Goal: Task Accomplishment & Management: Manage account settings

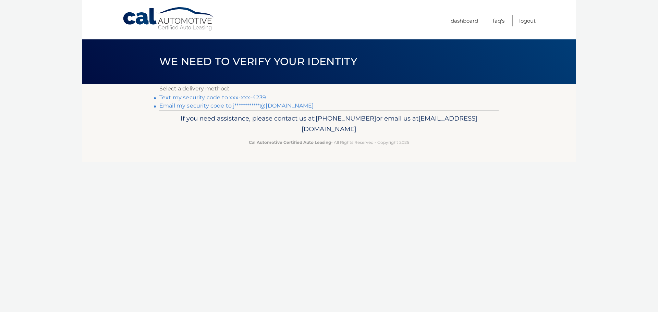
click at [205, 96] on link "Text my security code to xxx-xxx-4239" at bounding box center [212, 97] width 107 height 7
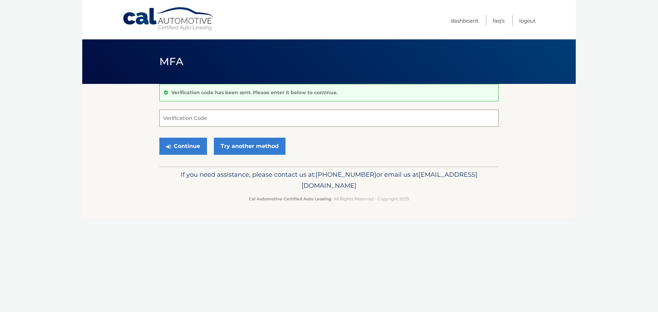
click at [203, 116] on input "Verification Code" at bounding box center [328, 118] width 339 height 17
type input "816713"
click at [188, 145] on button "Continue" at bounding box center [183, 146] width 48 height 17
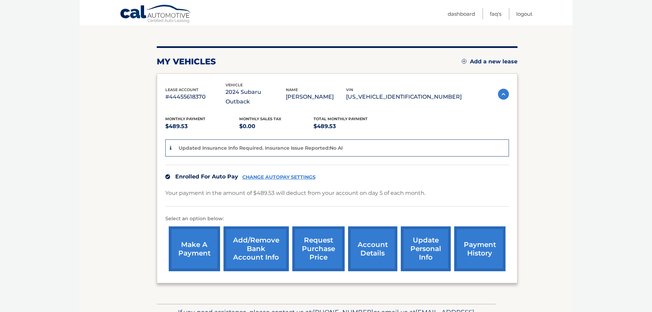
scroll to position [103, 0]
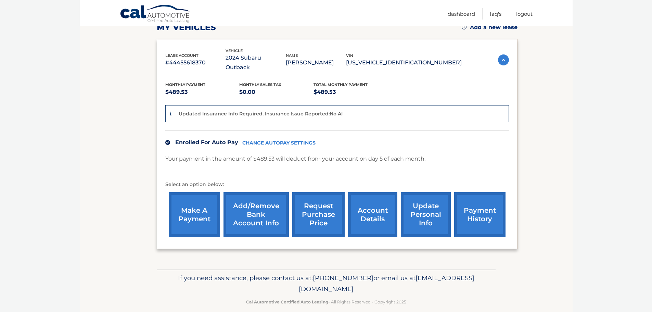
click at [477, 202] on link "payment history" at bounding box center [479, 214] width 51 height 45
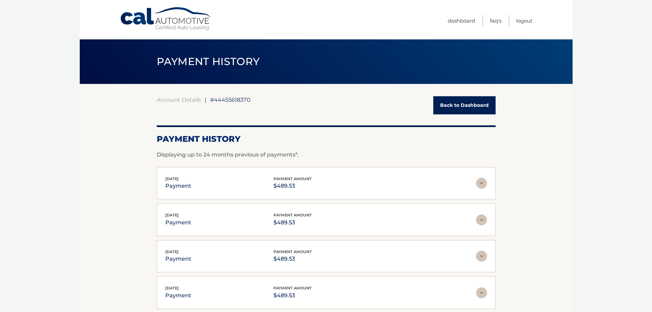
click at [480, 183] on img at bounding box center [481, 183] width 11 height 11
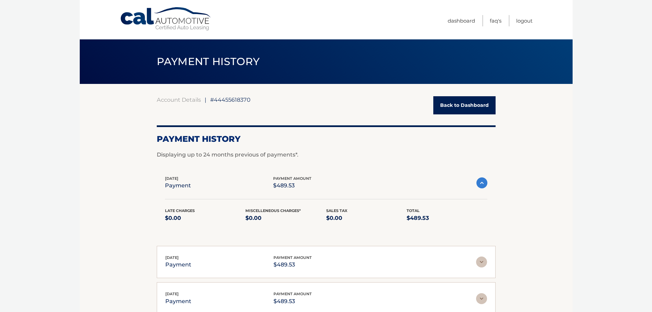
click at [480, 183] on img at bounding box center [482, 182] width 11 height 11
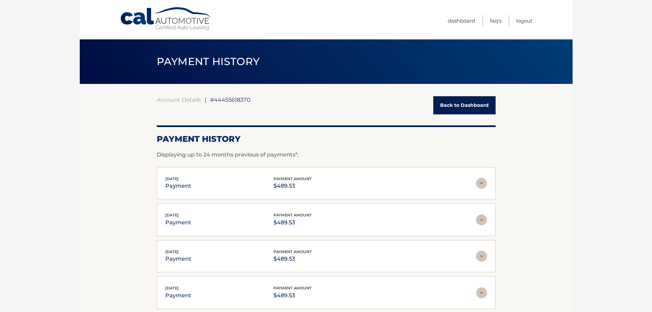
click at [484, 217] on img at bounding box center [481, 219] width 11 height 11
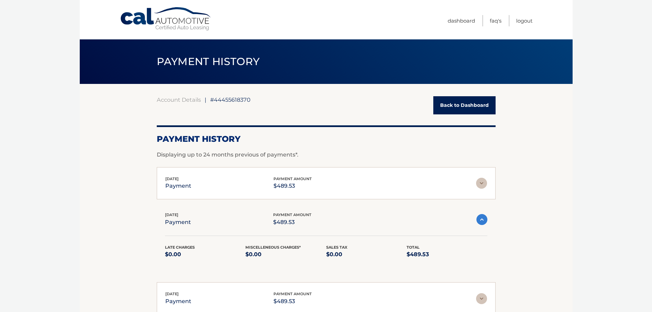
click at [482, 185] on img at bounding box center [481, 183] width 11 height 11
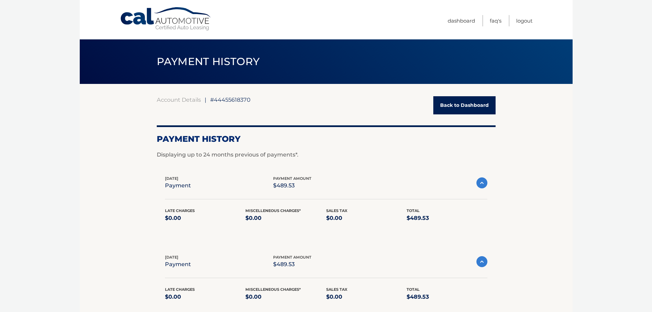
click at [483, 261] on img at bounding box center [482, 261] width 11 height 11
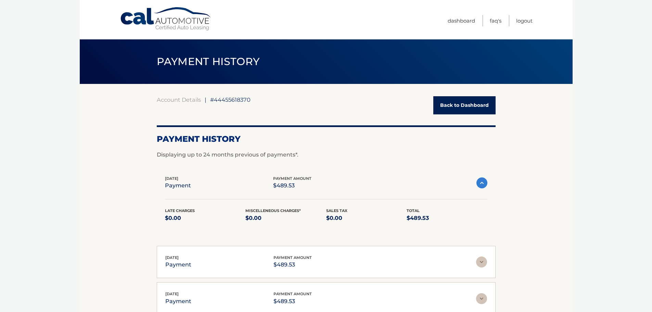
click at [480, 186] on img at bounding box center [482, 182] width 11 height 11
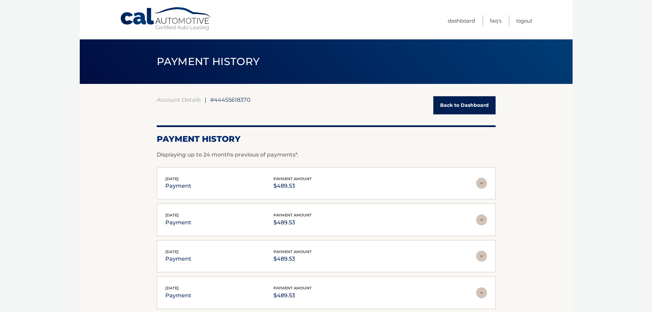
click at [450, 106] on link "Back to Dashboard" at bounding box center [465, 105] width 62 height 18
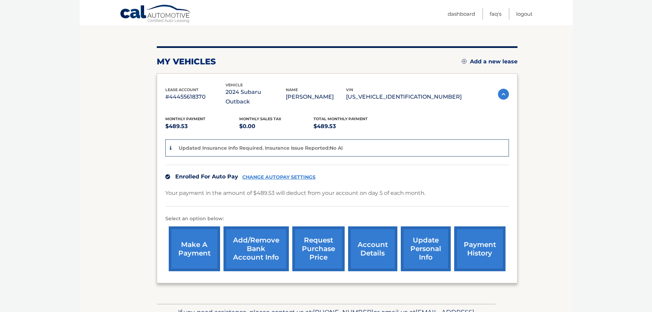
scroll to position [103, 0]
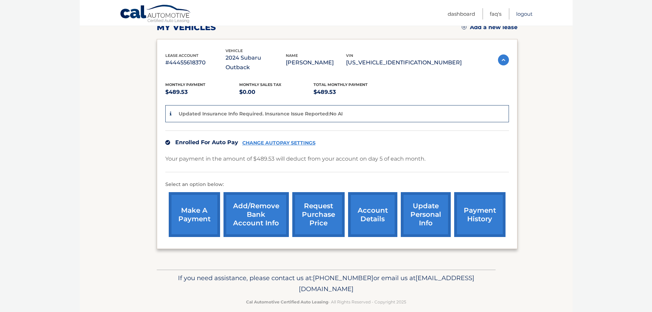
click at [520, 13] on link "Logout" at bounding box center [524, 13] width 16 height 11
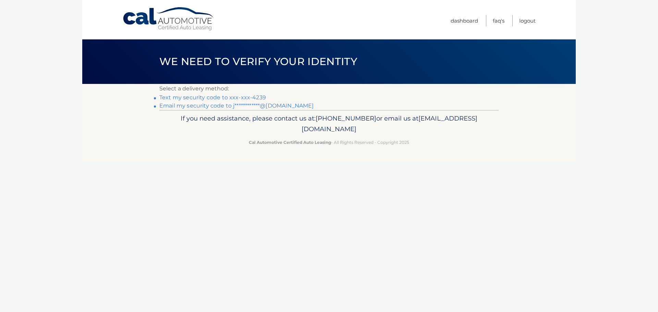
click at [200, 106] on link "**********" at bounding box center [236, 105] width 154 height 7
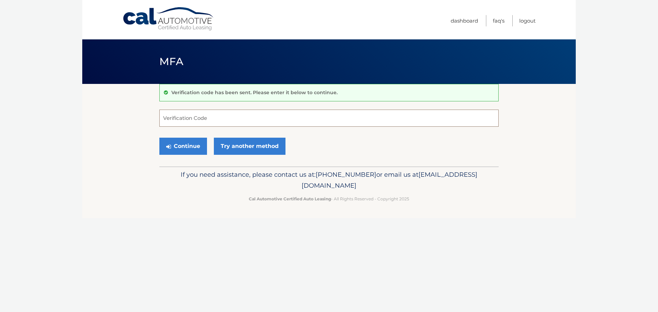
click at [211, 117] on input "Verification Code" at bounding box center [328, 118] width 339 height 17
click at [199, 118] on input "Verification Code" at bounding box center [328, 118] width 339 height 17
type input "123222"
click at [185, 145] on button "Continue" at bounding box center [183, 146] width 48 height 17
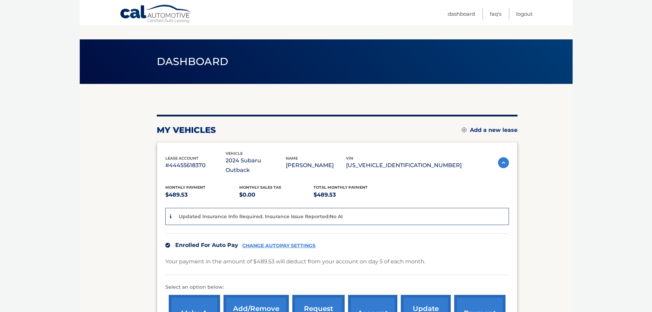
scroll to position [103, 0]
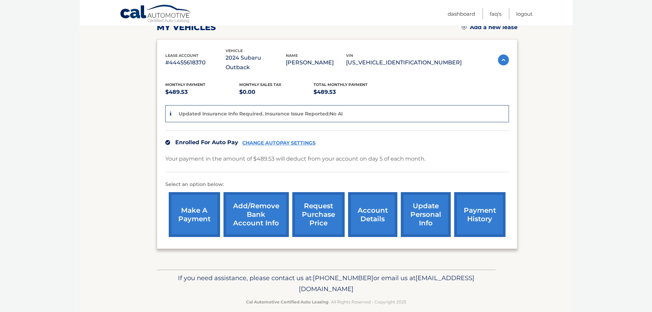
click at [378, 201] on link "account details" at bounding box center [372, 214] width 49 height 45
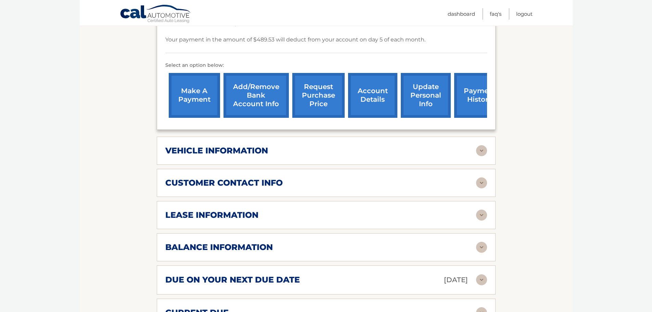
scroll to position [240, 0]
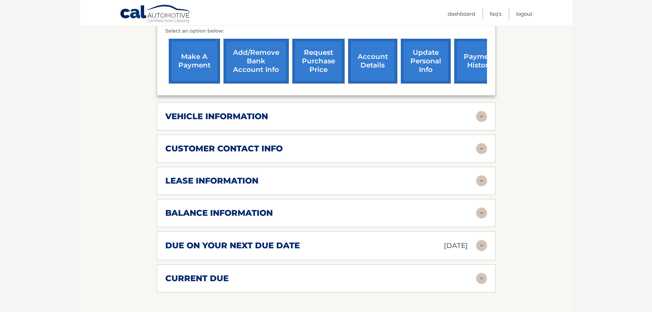
click at [479, 273] on img at bounding box center [481, 278] width 11 height 11
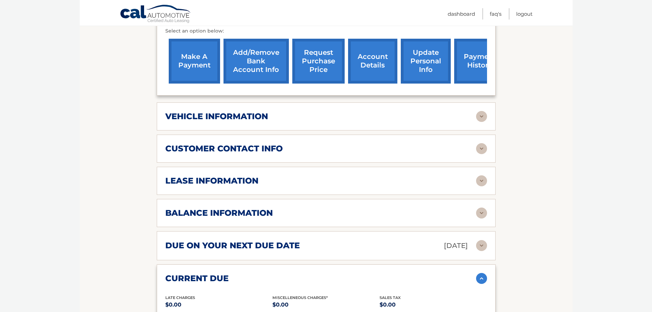
scroll to position [274, 0]
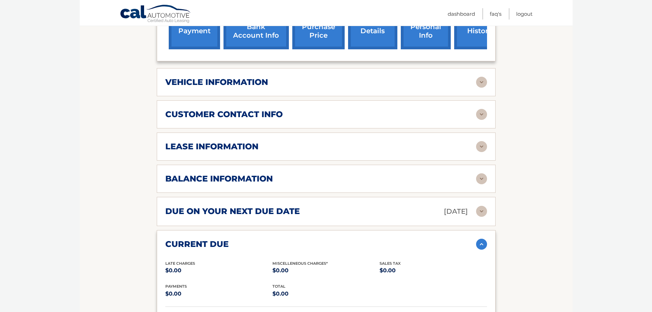
click at [479, 239] on img at bounding box center [481, 244] width 11 height 11
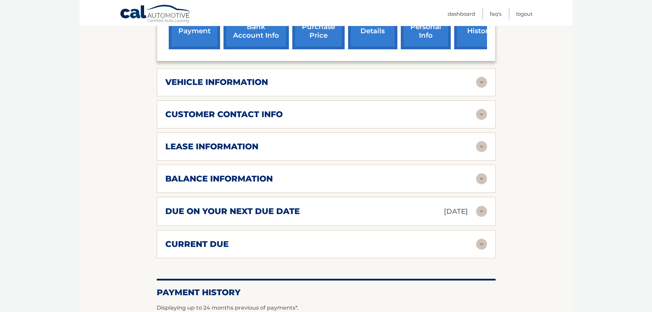
click at [479, 173] on img at bounding box center [481, 178] width 11 height 11
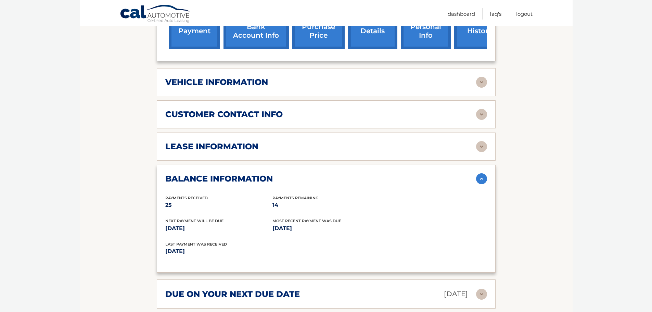
click at [483, 173] on img at bounding box center [481, 178] width 11 height 11
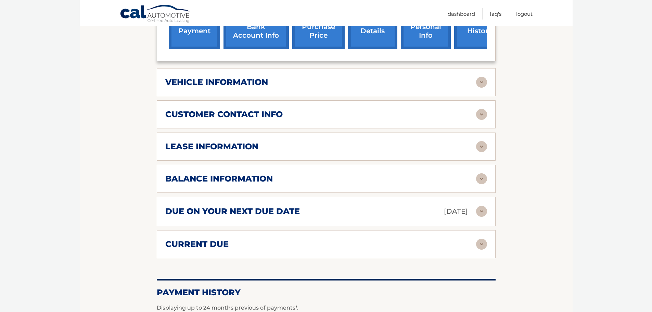
click at [483, 141] on img at bounding box center [481, 146] width 11 height 11
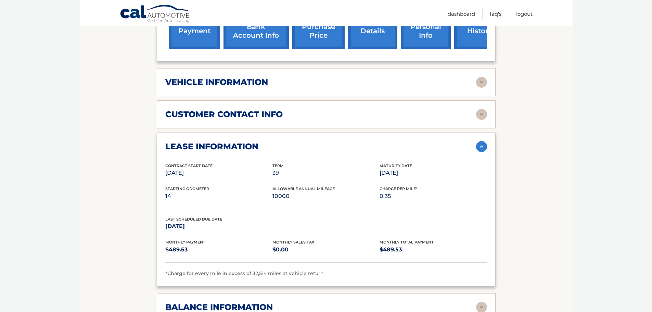
click at [483, 141] on img at bounding box center [481, 146] width 11 height 11
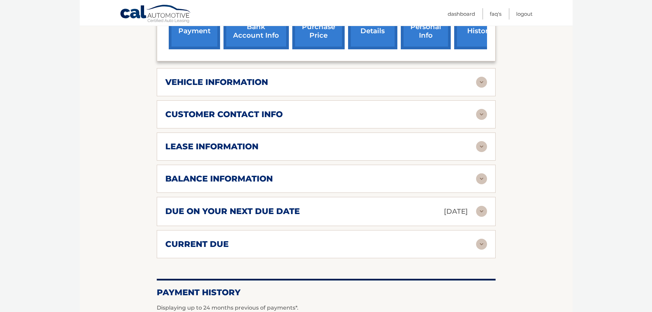
click at [483, 109] on img at bounding box center [481, 114] width 11 height 11
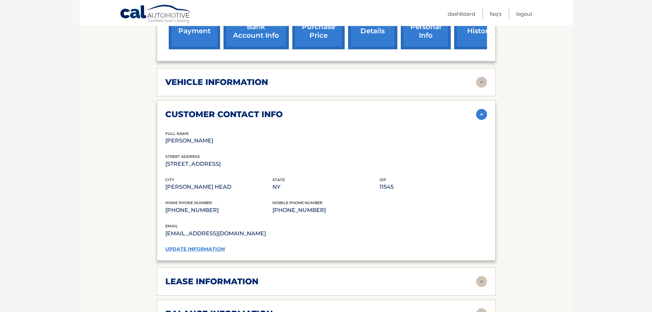
click at [483, 109] on img at bounding box center [481, 114] width 11 height 11
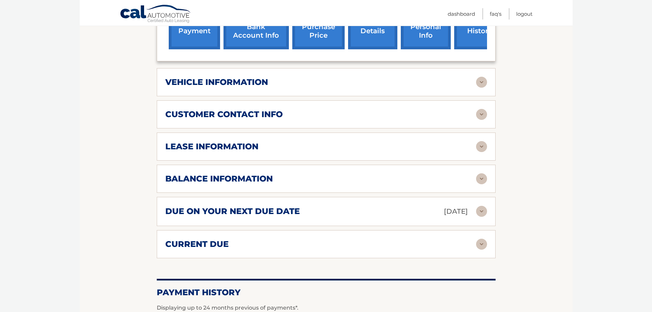
click at [482, 77] on img at bounding box center [481, 82] width 11 height 11
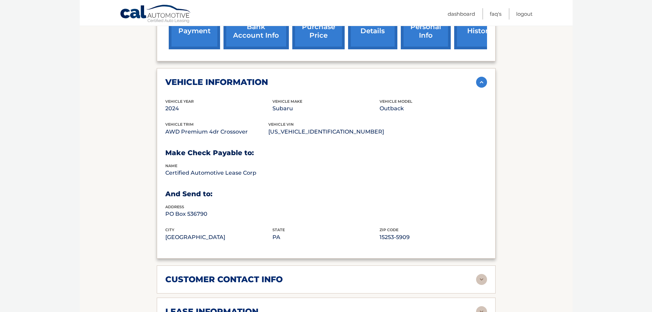
click at [482, 77] on img at bounding box center [481, 82] width 11 height 11
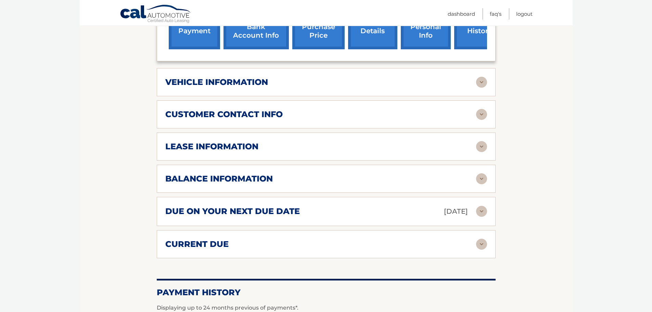
drag, startPoint x: 652, startPoint y: 123, endPoint x: 656, endPoint y: 102, distance: 21.2
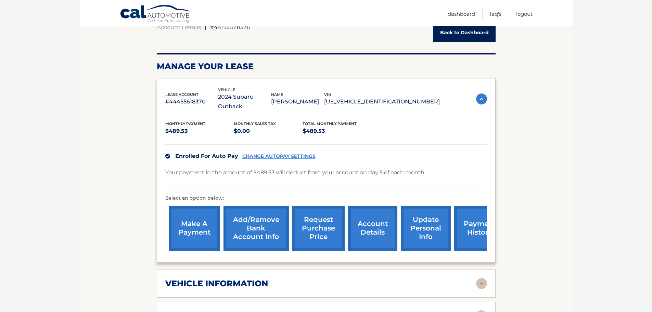
scroll to position [72, 0]
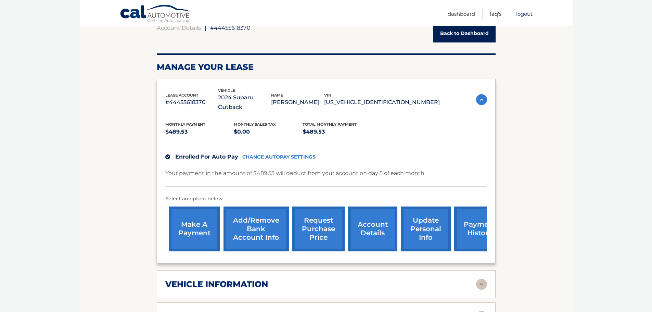
click at [525, 13] on link "Logout" at bounding box center [524, 13] width 16 height 11
